Goal: Task Accomplishment & Management: Use online tool/utility

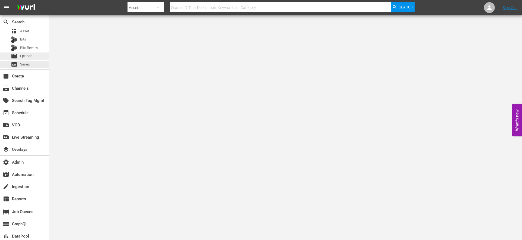
click at [26, 56] on span "Episode" at bounding box center [26, 55] width 12 height 5
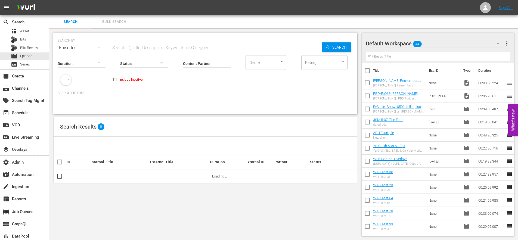
click at [122, 48] on input "text" at bounding box center [216, 47] width 211 height 13
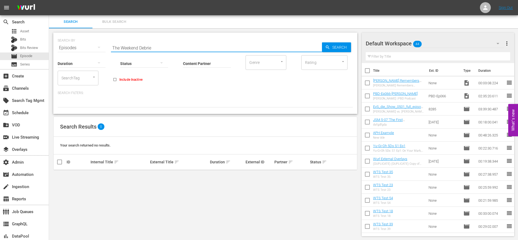
type input "The Weekend Debrief"
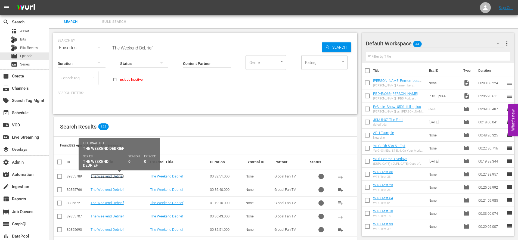
click at [108, 177] on link "The Weekend Debrief" at bounding box center [107, 176] width 33 height 4
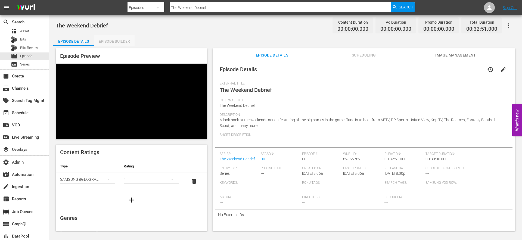
click at [120, 41] on div "Episode Builder" at bounding box center [114, 41] width 41 height 13
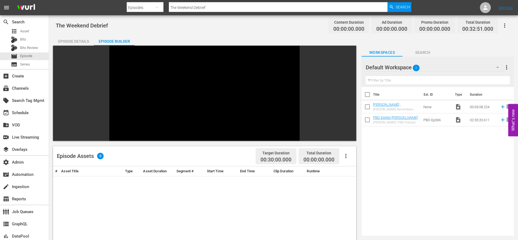
click at [71, 43] on div "Episode Details" at bounding box center [73, 41] width 41 height 13
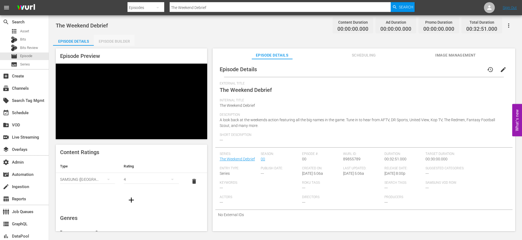
click at [105, 41] on div "Episode Builder" at bounding box center [114, 41] width 41 height 13
